Goal: Task Accomplishment & Management: Use online tool/utility

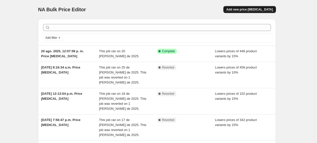
click at [268, 8] on span "Add new price [MEDICAL_DATA]" at bounding box center [249, 10] width 47 height 4
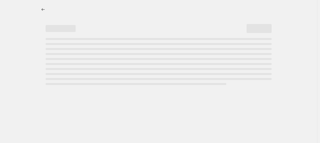
select select "percentage"
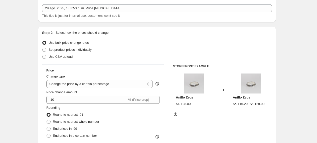
scroll to position [56, 0]
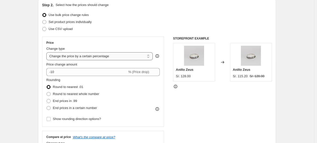
click at [129, 58] on select "Change the price to a certain amount Change the price by a certain amount Chang…" at bounding box center [99, 56] width 106 height 8
click at [166, 24] on div "Set product prices individually" at bounding box center [157, 22] width 230 height 7
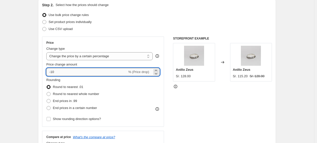
click at [65, 74] on input "-10" at bounding box center [86, 72] width 81 height 8
type input "-15"
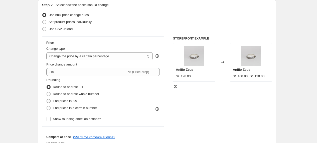
click at [66, 102] on span "End prices in .99" at bounding box center [65, 101] width 24 height 4
click at [47, 99] on input "End prices in .99" at bounding box center [47, 99] width 0 height 0
radio input "true"
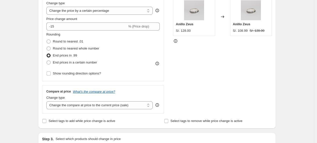
scroll to position [111, 0]
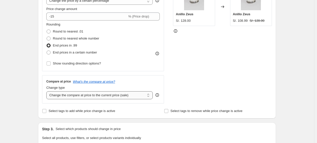
click at [140, 95] on select "Change the compare at price to the current price (sale) Change the compare at p…" at bounding box center [99, 95] width 106 height 8
click at [144, 111] on div "Select tags to add while price change is active" at bounding box center [96, 111] width 108 height 7
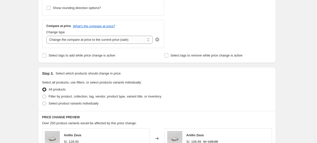
scroll to position [195, 0]
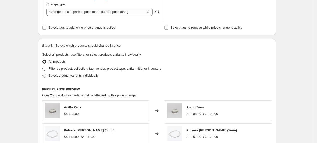
click at [91, 70] on span "Filter by product, collection, tag, vendor, product type, variant title, or inv…" at bounding box center [105, 69] width 113 height 4
click at [43, 67] on input "Filter by product, collection, tag, vendor, product type, variant title, or inv…" at bounding box center [42, 67] width 0 height 0
radio input "true"
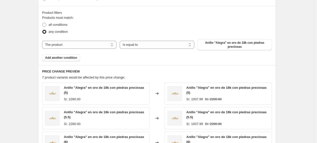
scroll to position [278, 0]
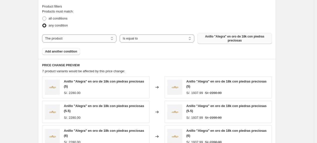
click at [220, 37] on span "Anillo "Alegra" en oro de 18k con piedras preciosas" at bounding box center [235, 39] width 68 height 8
click at [99, 41] on select "The product The product's collection The product's tag The product's vendor The…" at bounding box center [79, 39] width 74 height 8
select select "collection"
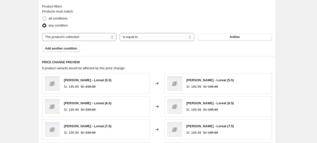
click at [242, 37] on button "Anillos" at bounding box center [235, 37] width 74 height 7
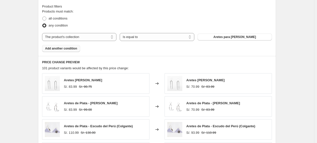
click at [69, 49] on span "Add another condition" at bounding box center [61, 49] width 32 height 4
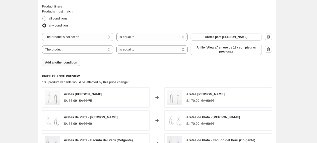
click at [101, 55] on div "The product The product's collection The product's tag The product's vendor The…" at bounding box center [152, 49] width 220 height 11
click at [105, 50] on select "The product The product's collection The product's tag The product's vendor The…" at bounding box center [77, 50] width 71 height 8
select select "tag"
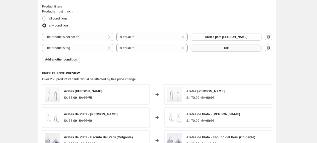
click at [244, 50] on button "18k" at bounding box center [226, 48] width 71 height 7
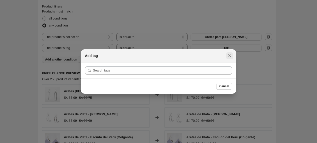
click at [230, 56] on icon "Close" at bounding box center [229, 56] width 3 height 3
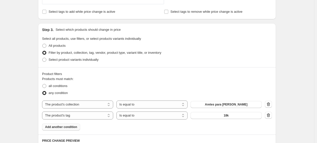
scroll to position [203, 0]
